Goal: Task Accomplishment & Management: Manage account settings

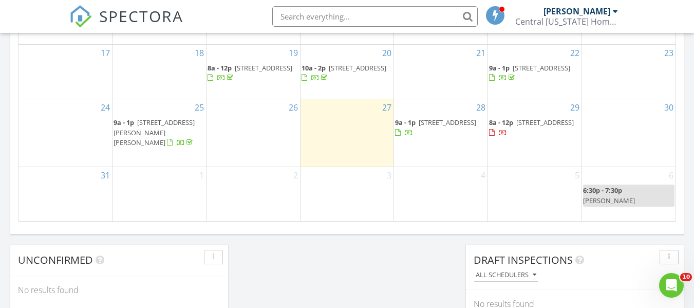
scroll to position [721, 0]
click at [413, 139] on div at bounding box center [404, 134] width 18 height 10
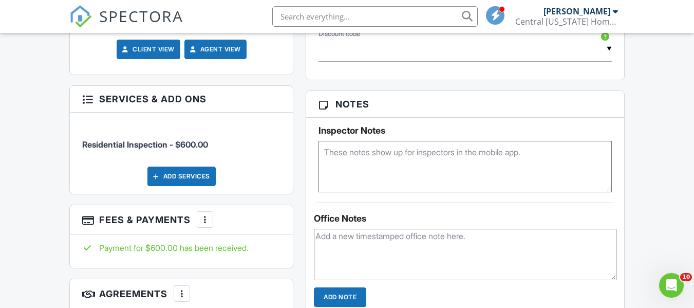
scroll to position [608, 0]
click at [347, 152] on textarea at bounding box center [465, 165] width 293 height 51
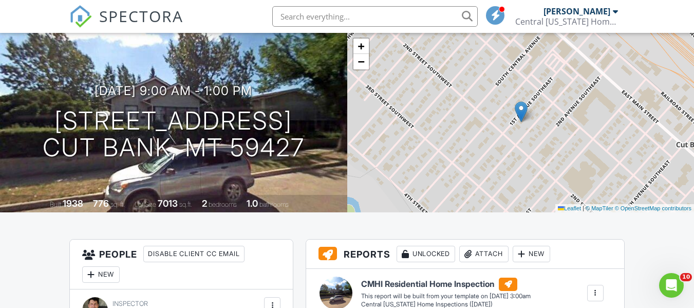
scroll to position [0, 0]
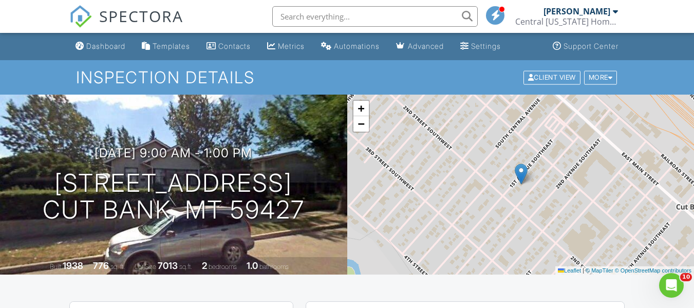
type textarea "Code 10627584"
